Goal: Information Seeking & Learning: Learn about a topic

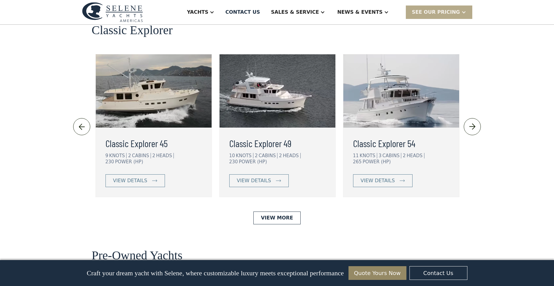
scroll to position [1343, 0]
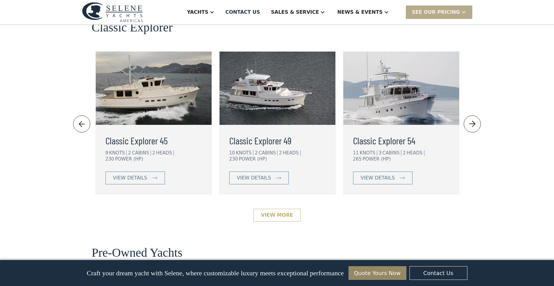
click at [287, 209] on link "View More" at bounding box center [277, 215] width 47 height 13
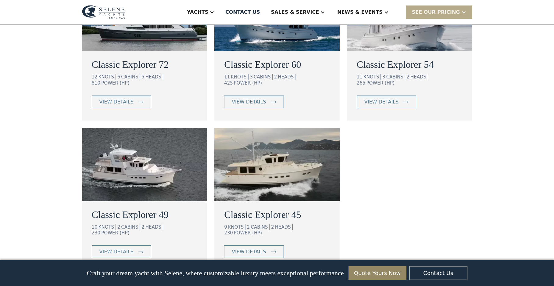
scroll to position [519, 0]
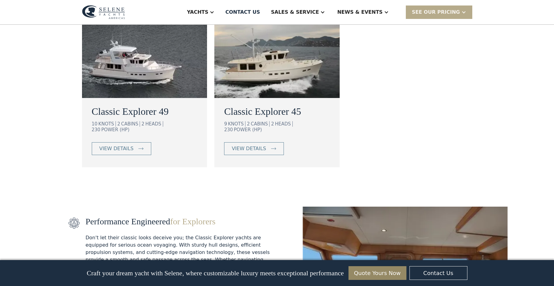
click at [146, 61] on img at bounding box center [144, 61] width 125 height 73
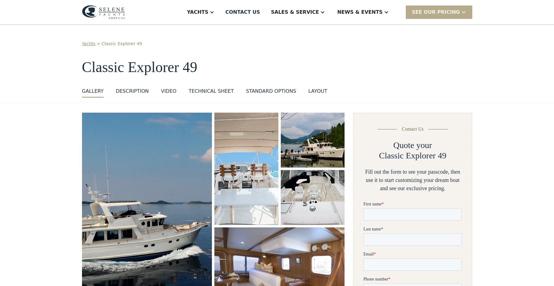
click at [156, 184] on img "open lightbox" at bounding box center [147, 217] width 137 height 218
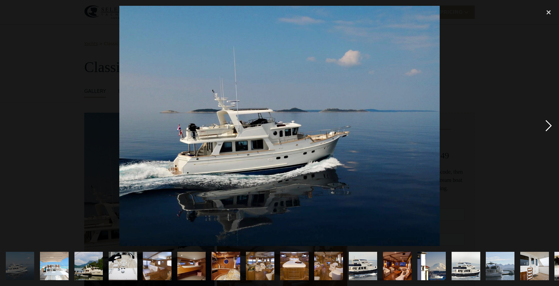
click at [548, 124] on div "next image" at bounding box center [548, 126] width 21 height 240
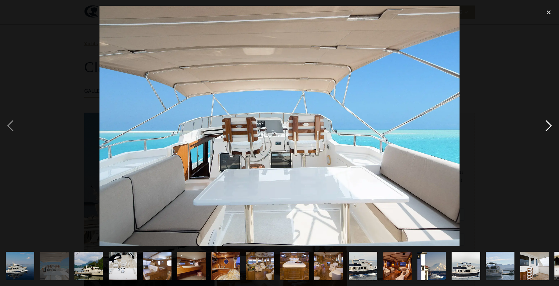
click at [547, 124] on div "next image" at bounding box center [548, 126] width 21 height 240
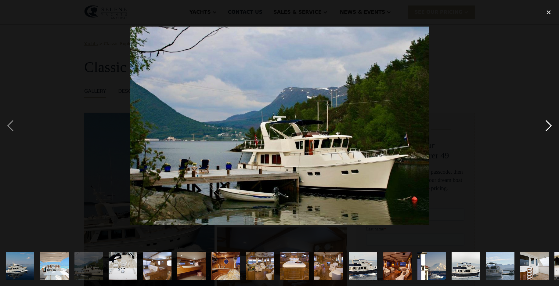
click at [547, 124] on div "next image" at bounding box center [548, 126] width 21 height 240
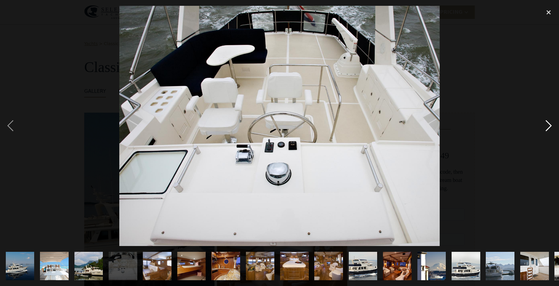
click at [547, 124] on div "next image" at bounding box center [548, 126] width 21 height 240
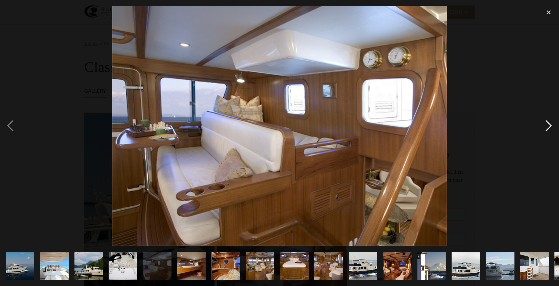
click at [547, 124] on div "next image" at bounding box center [548, 126] width 21 height 240
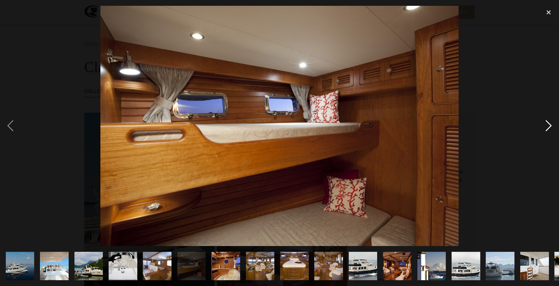
click at [547, 124] on div "next image" at bounding box center [548, 126] width 21 height 240
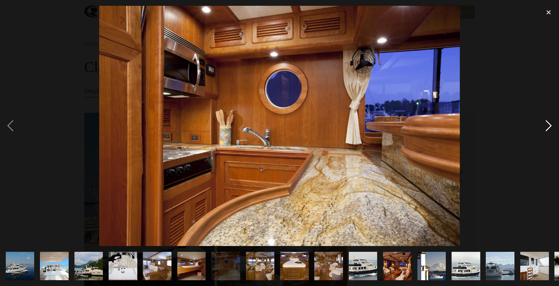
click at [547, 124] on div "next image" at bounding box center [548, 126] width 21 height 240
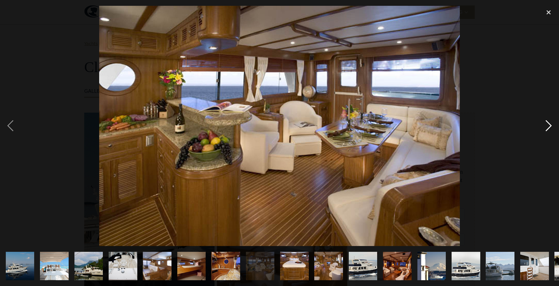
click at [547, 124] on div "next image" at bounding box center [548, 126] width 21 height 240
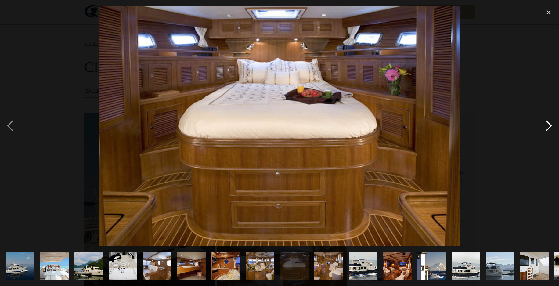
click at [547, 124] on div "next image" at bounding box center [548, 126] width 21 height 240
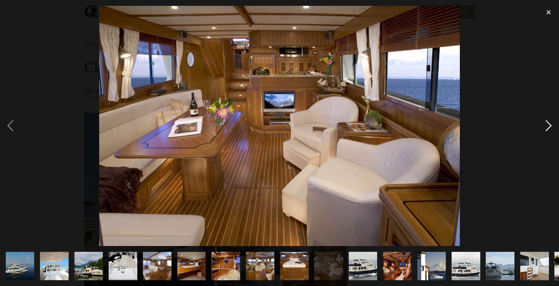
click at [547, 124] on div "next image" at bounding box center [548, 126] width 21 height 240
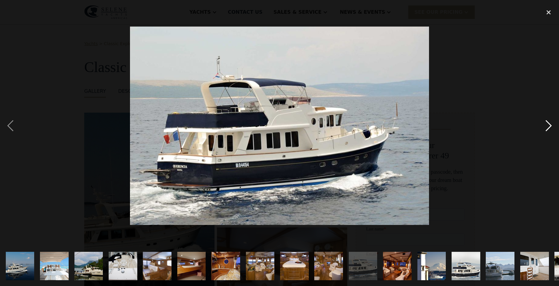
click at [547, 124] on div "next image" at bounding box center [548, 126] width 21 height 240
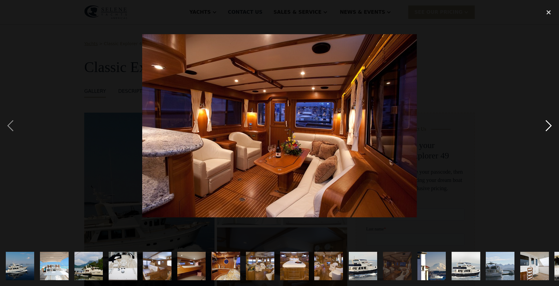
click at [547, 124] on div "next image" at bounding box center [548, 126] width 21 height 240
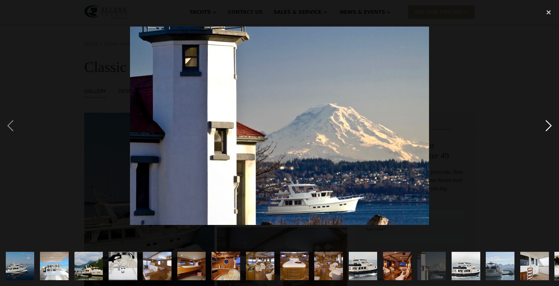
click at [547, 124] on div "next image" at bounding box center [548, 126] width 21 height 240
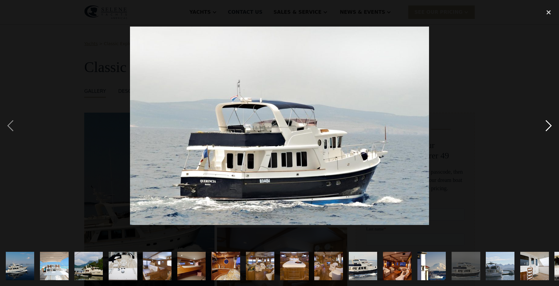
click at [547, 124] on div "next image" at bounding box center [548, 126] width 21 height 240
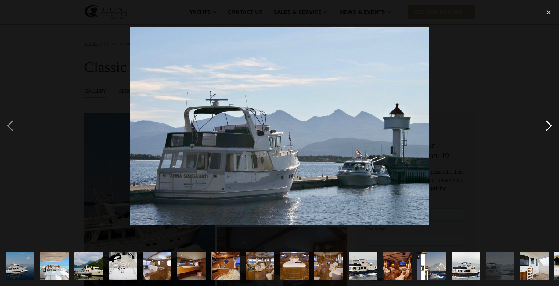
click at [547, 124] on div "next image" at bounding box center [548, 126] width 21 height 240
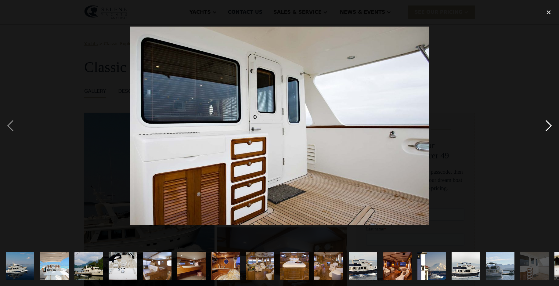
click at [547, 124] on div "next image" at bounding box center [548, 126] width 21 height 240
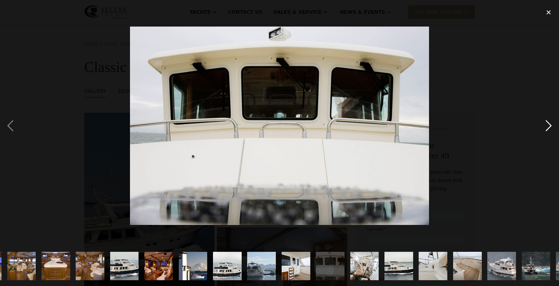
scroll to position [0, 304]
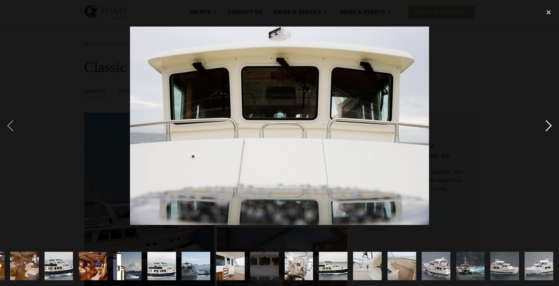
click at [547, 124] on div "next image" at bounding box center [548, 126] width 21 height 240
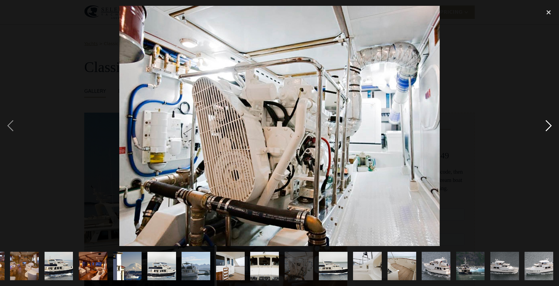
click at [547, 124] on div "next image" at bounding box center [548, 126] width 21 height 240
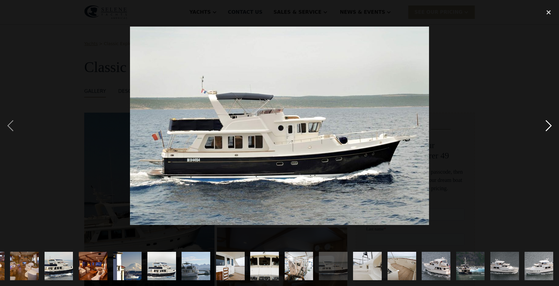
click at [547, 124] on div "next image" at bounding box center [548, 126] width 21 height 240
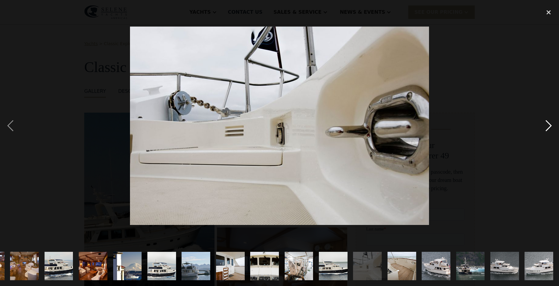
click at [547, 124] on div "next image" at bounding box center [548, 126] width 21 height 240
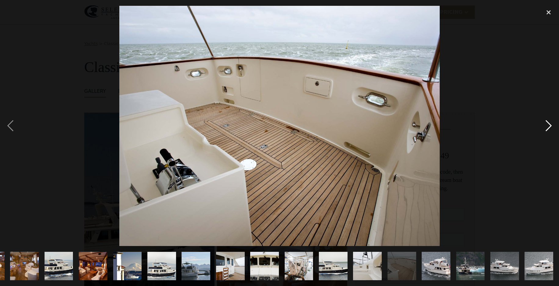
click at [547, 124] on div "next image" at bounding box center [548, 126] width 21 height 240
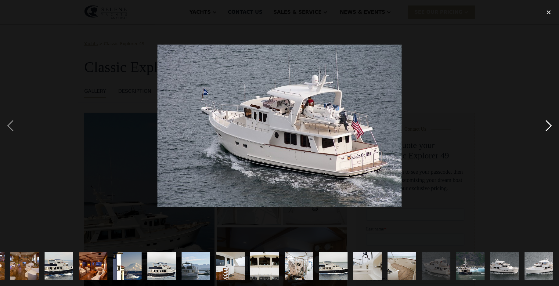
click at [547, 124] on div "next image" at bounding box center [548, 126] width 21 height 240
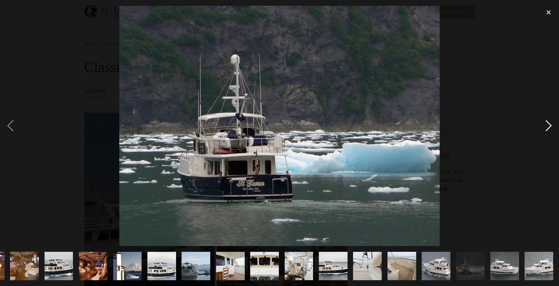
click at [547, 124] on div "next image" at bounding box center [548, 126] width 21 height 240
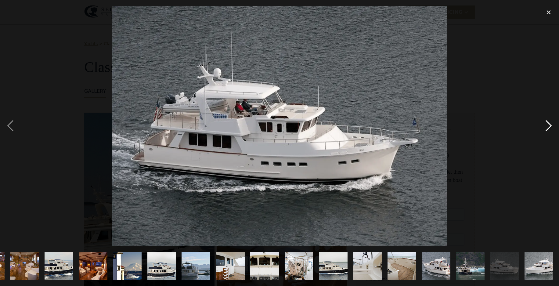
click at [547, 124] on div "next image" at bounding box center [548, 126] width 21 height 240
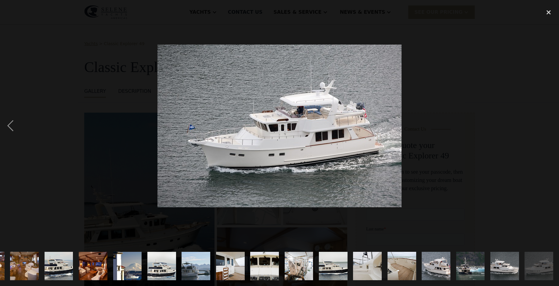
click at [547, 124] on div "next image" at bounding box center [548, 126] width 21 height 240
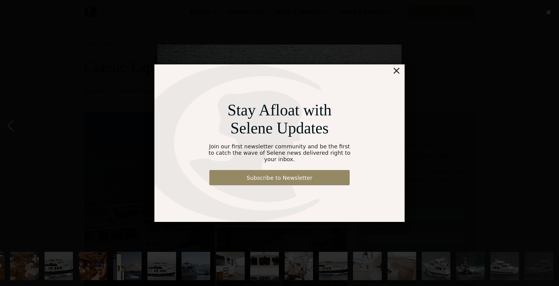
click at [548, 12] on div "Stay Afloat with Selene Updates Join our first newsletter community and be the …" at bounding box center [279, 143] width 559 height 286
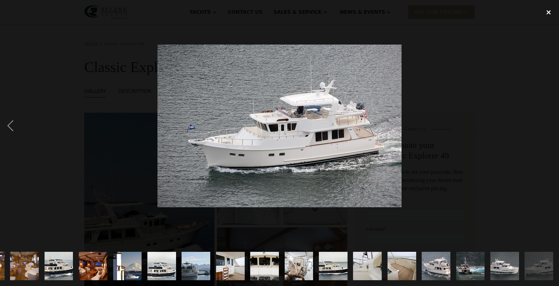
click at [549, 11] on div "close lightbox" at bounding box center [548, 12] width 21 height 13
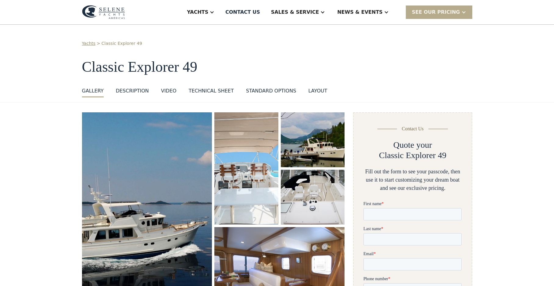
scroll to position [0, 0]
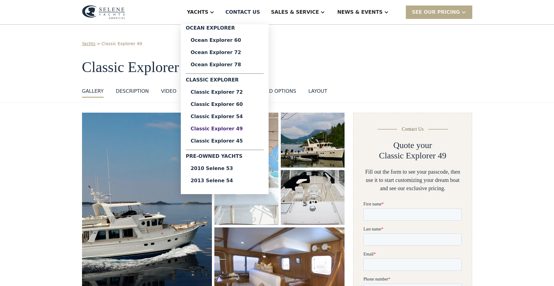
click at [248, 128] on div "Classic Explorer 49" at bounding box center [225, 128] width 68 height 5
click at [245, 118] on div "Classic Explorer 54" at bounding box center [225, 116] width 68 height 5
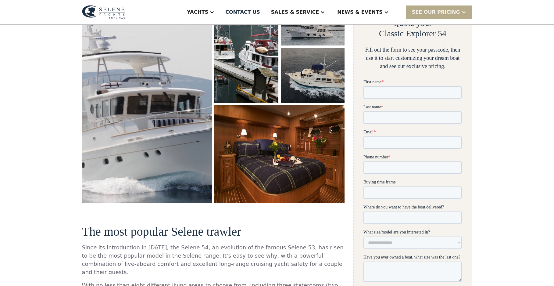
click at [134, 122] on img "open lightbox" at bounding box center [147, 96] width 138 height 225
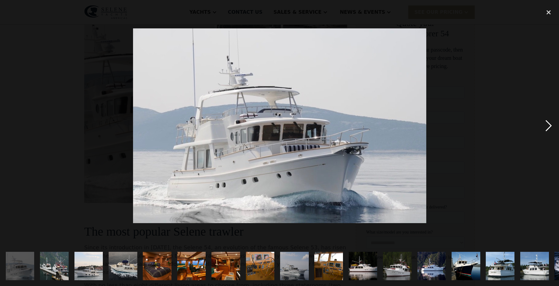
click at [549, 122] on div "next image" at bounding box center [548, 126] width 21 height 240
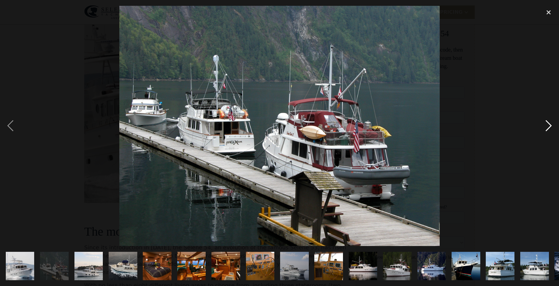
click at [549, 122] on div "next image" at bounding box center [548, 126] width 21 height 240
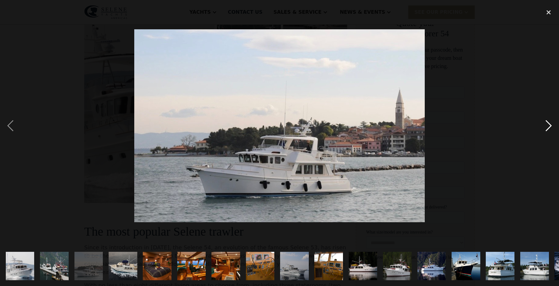
click at [549, 122] on div "next image" at bounding box center [548, 126] width 21 height 240
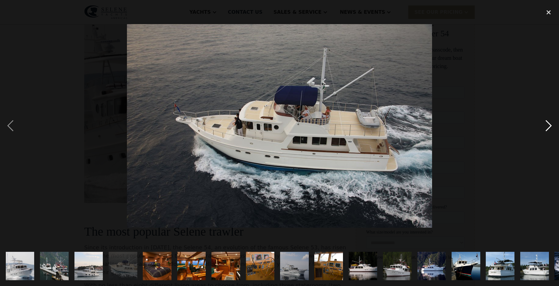
click at [549, 122] on div "next image" at bounding box center [548, 126] width 21 height 240
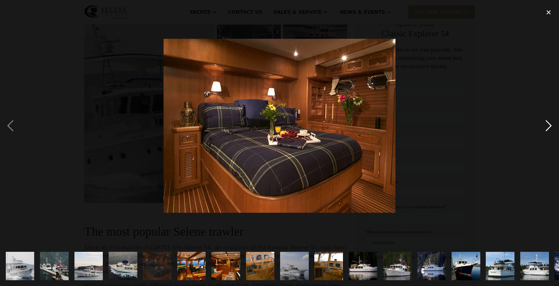
click at [548, 121] on div "next image" at bounding box center [548, 126] width 21 height 240
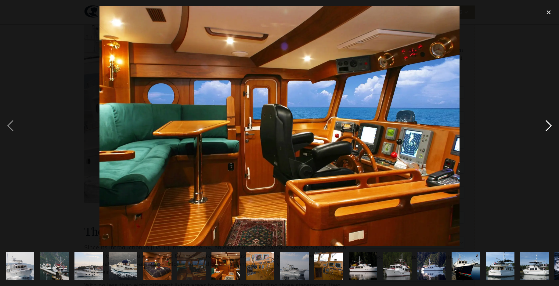
click at [548, 121] on div "next image" at bounding box center [548, 126] width 21 height 240
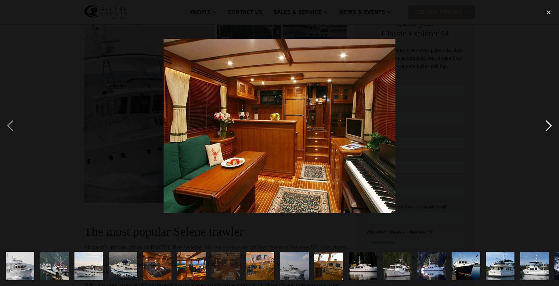
click at [548, 121] on div "next image" at bounding box center [548, 126] width 21 height 240
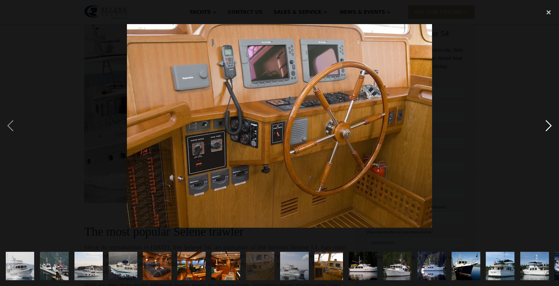
click at [548, 121] on div "next image" at bounding box center [548, 126] width 21 height 240
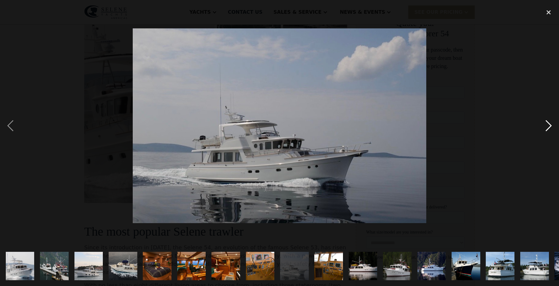
click at [548, 121] on div "next image" at bounding box center [548, 126] width 21 height 240
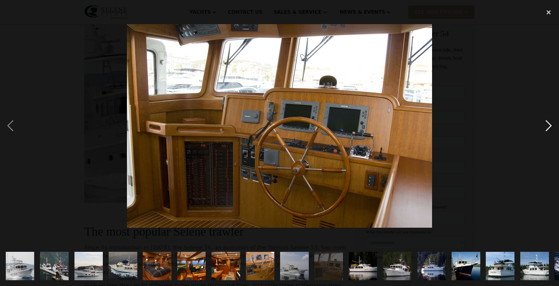
click at [548, 121] on div "next image" at bounding box center [548, 126] width 21 height 240
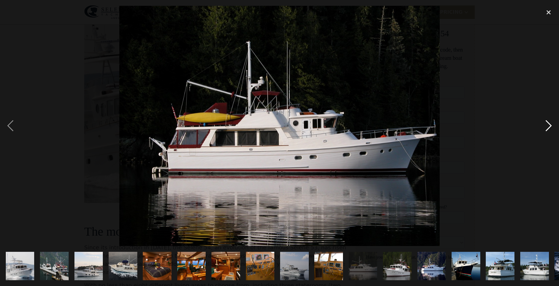
click at [548, 121] on div "next image" at bounding box center [548, 126] width 21 height 240
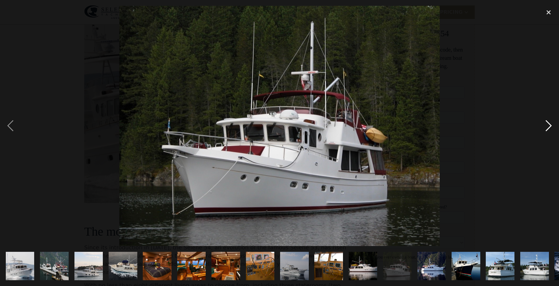
click at [548, 121] on div "next image" at bounding box center [548, 126] width 21 height 240
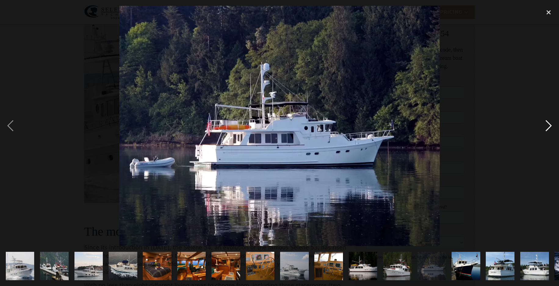
click at [548, 121] on div "next image" at bounding box center [548, 126] width 21 height 240
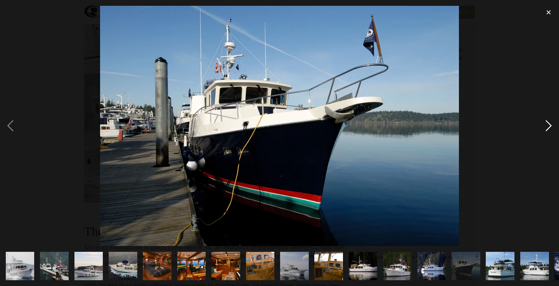
click at [548, 121] on div "next image" at bounding box center [548, 126] width 21 height 240
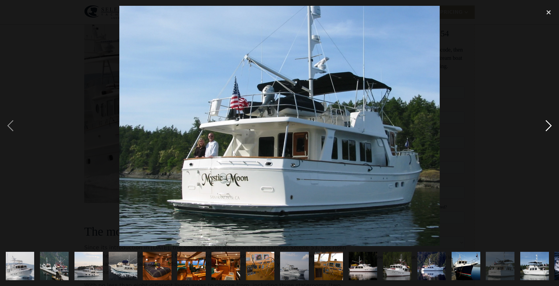
click at [548, 121] on div "next image" at bounding box center [548, 126] width 21 height 240
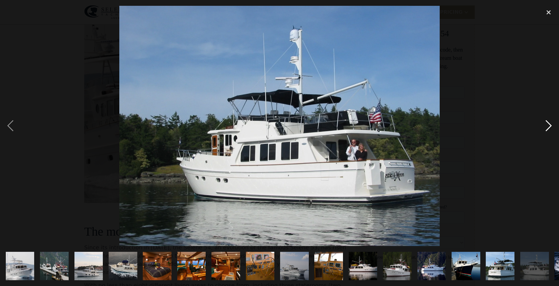
click at [548, 121] on div "next image" at bounding box center [548, 126] width 21 height 240
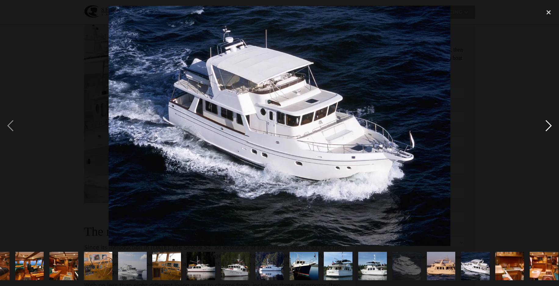
scroll to position [0, 167]
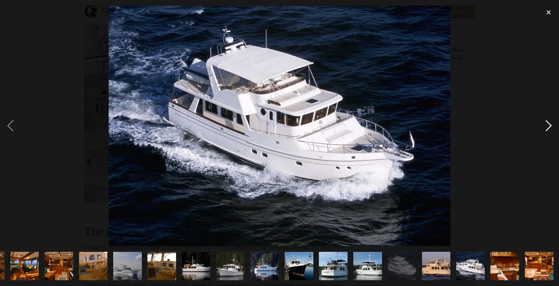
click at [548, 121] on div "next image" at bounding box center [548, 126] width 21 height 240
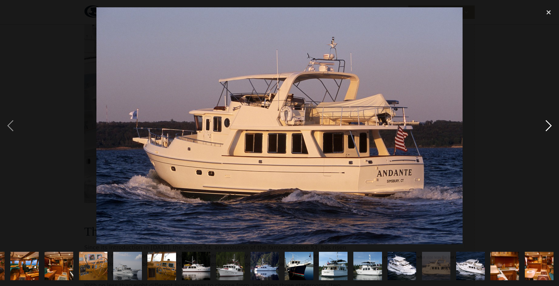
click at [548, 121] on div "next image" at bounding box center [548, 126] width 21 height 240
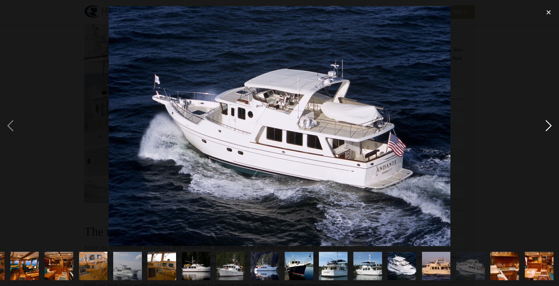
click at [548, 121] on div "next image" at bounding box center [548, 126] width 21 height 240
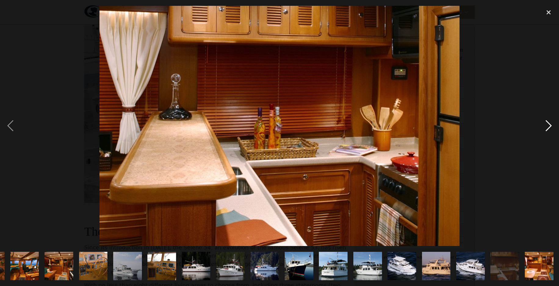
click at [548, 121] on div "next image" at bounding box center [548, 126] width 21 height 240
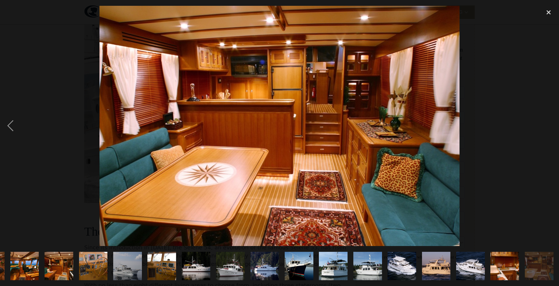
click at [548, 121] on div "next image" at bounding box center [548, 126] width 21 height 240
click at [550, 11] on div "close lightbox" at bounding box center [548, 12] width 21 height 13
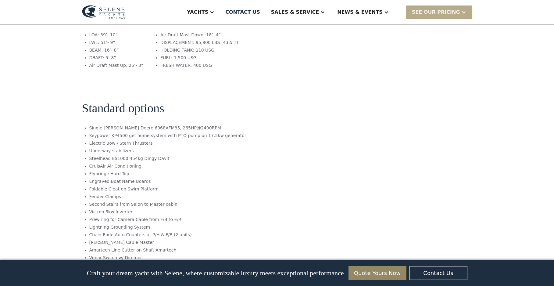
scroll to position [997, 0]
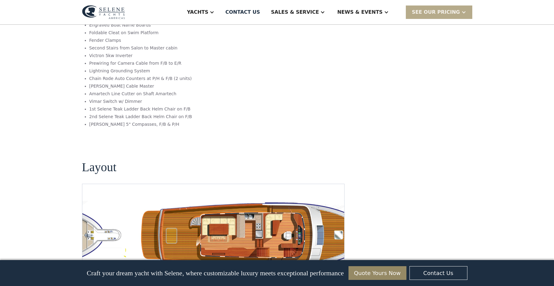
click at [317, 272] on img "Previous slide" at bounding box center [317, 279] width 15 height 15
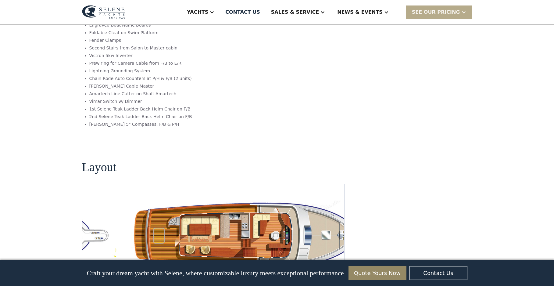
click at [317, 272] on img "Previous slide" at bounding box center [317, 279] width 15 height 15
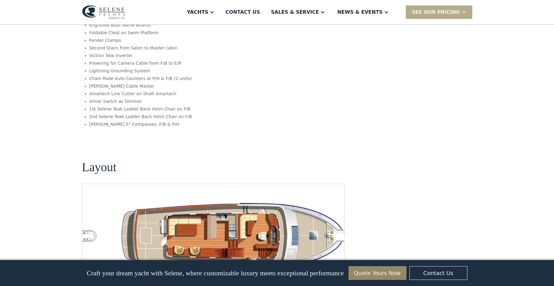
click at [317, 272] on img "Previous slide" at bounding box center [317, 279] width 15 height 15
click at [336, 272] on img "Next slide" at bounding box center [334, 279] width 15 height 15
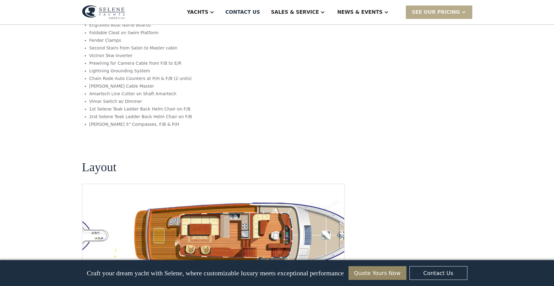
click at [336, 272] on img "Next slide" at bounding box center [334, 279] width 15 height 15
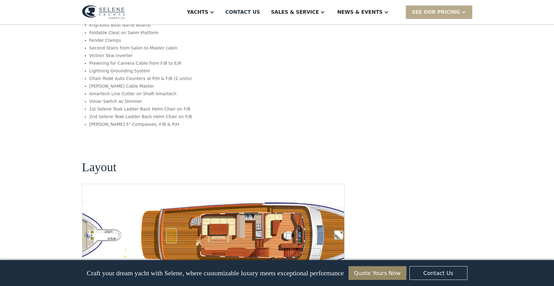
click at [336, 272] on img "Next slide" at bounding box center [334, 279] width 15 height 15
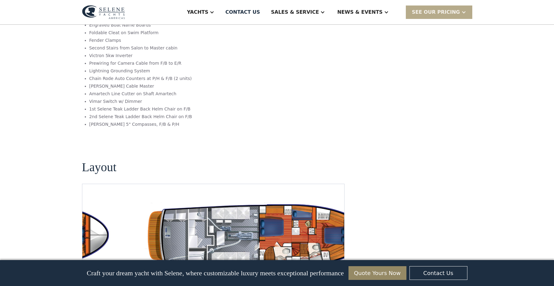
click at [314, 272] on img "Previous slide" at bounding box center [317, 279] width 15 height 15
click at [305, 199] on img "open lightbox" at bounding box center [262, 236] width 253 height 74
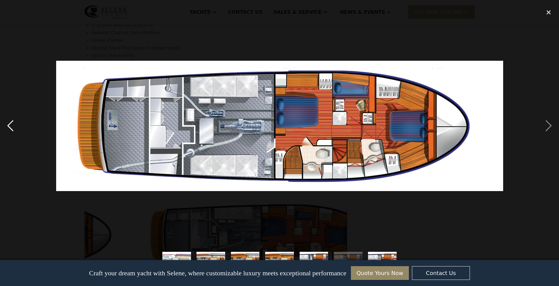
click at [9, 124] on div "previous image" at bounding box center [10, 126] width 21 height 240
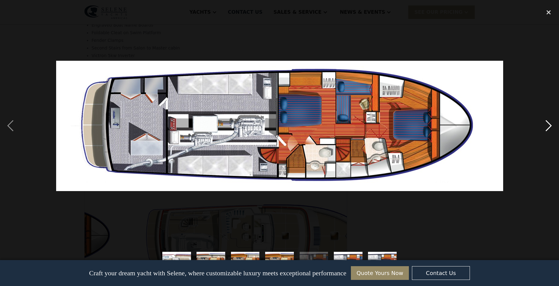
click at [549, 124] on div "next image" at bounding box center [548, 126] width 21 height 240
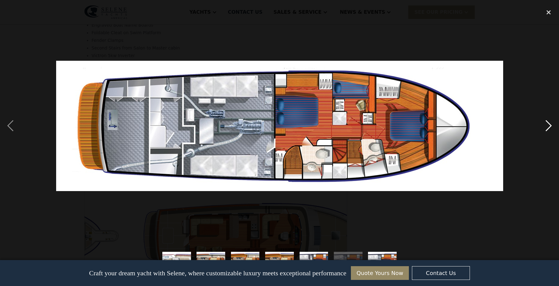
click at [549, 124] on div "next image" at bounding box center [548, 126] width 21 height 240
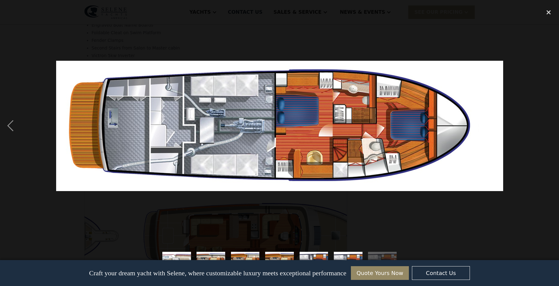
click at [549, 124] on div "next image" at bounding box center [548, 126] width 21 height 240
click at [547, 12] on div "close lightbox" at bounding box center [548, 12] width 21 height 13
